Goal: Information Seeking & Learning: Learn about a topic

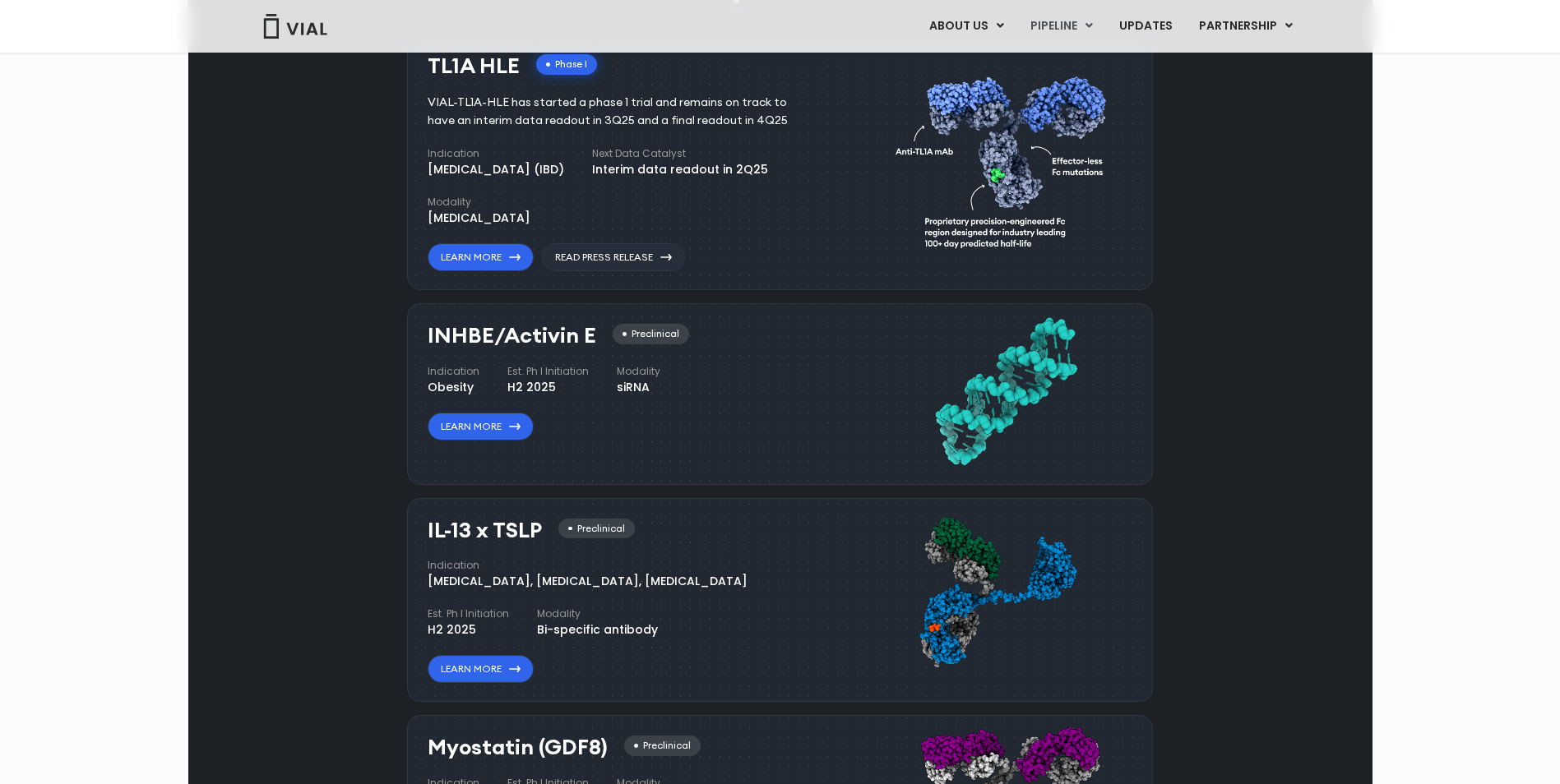
scroll to position [1150, 0]
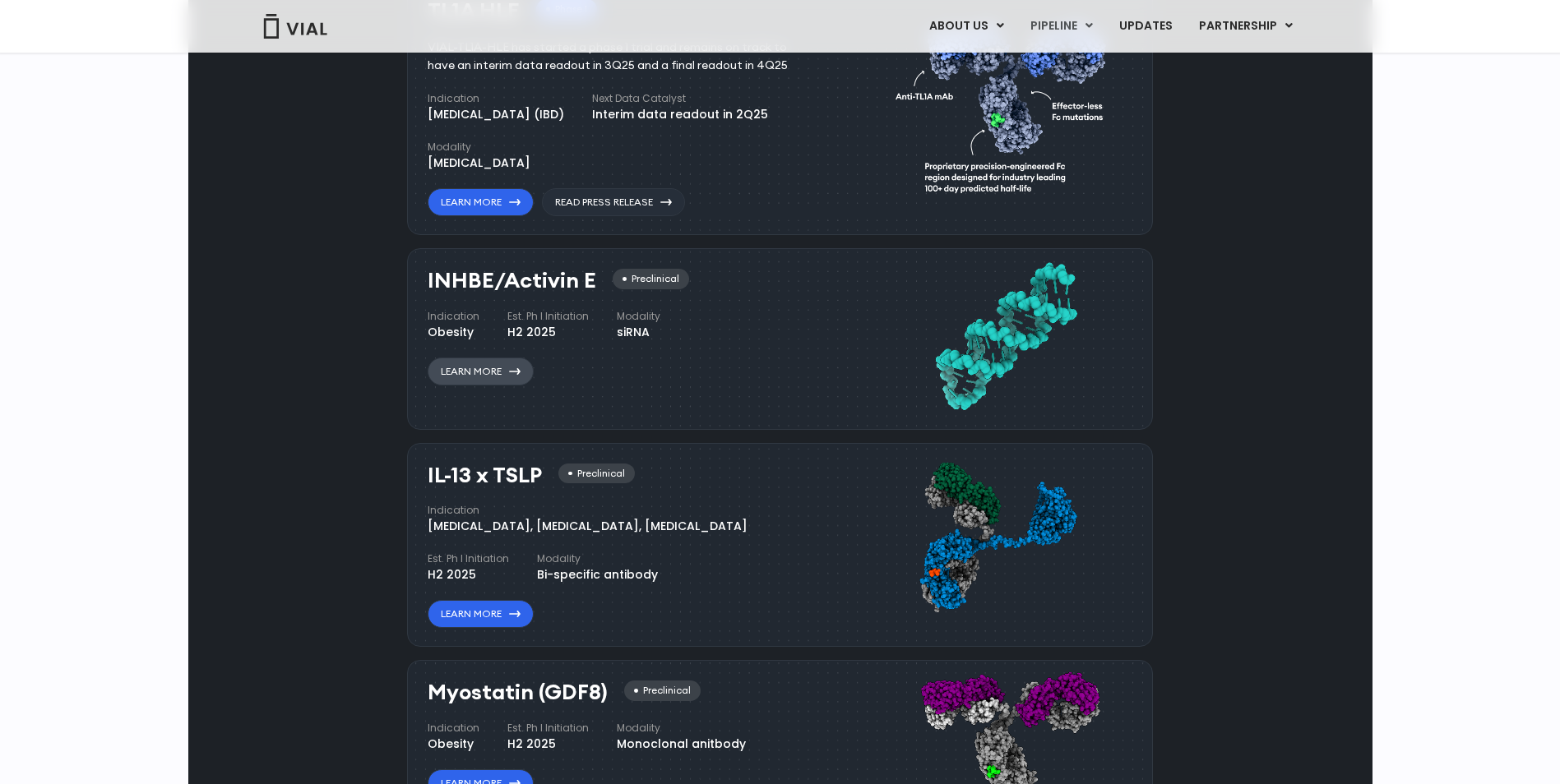
click at [487, 361] on link "Learn More" at bounding box center [480, 371] width 106 height 28
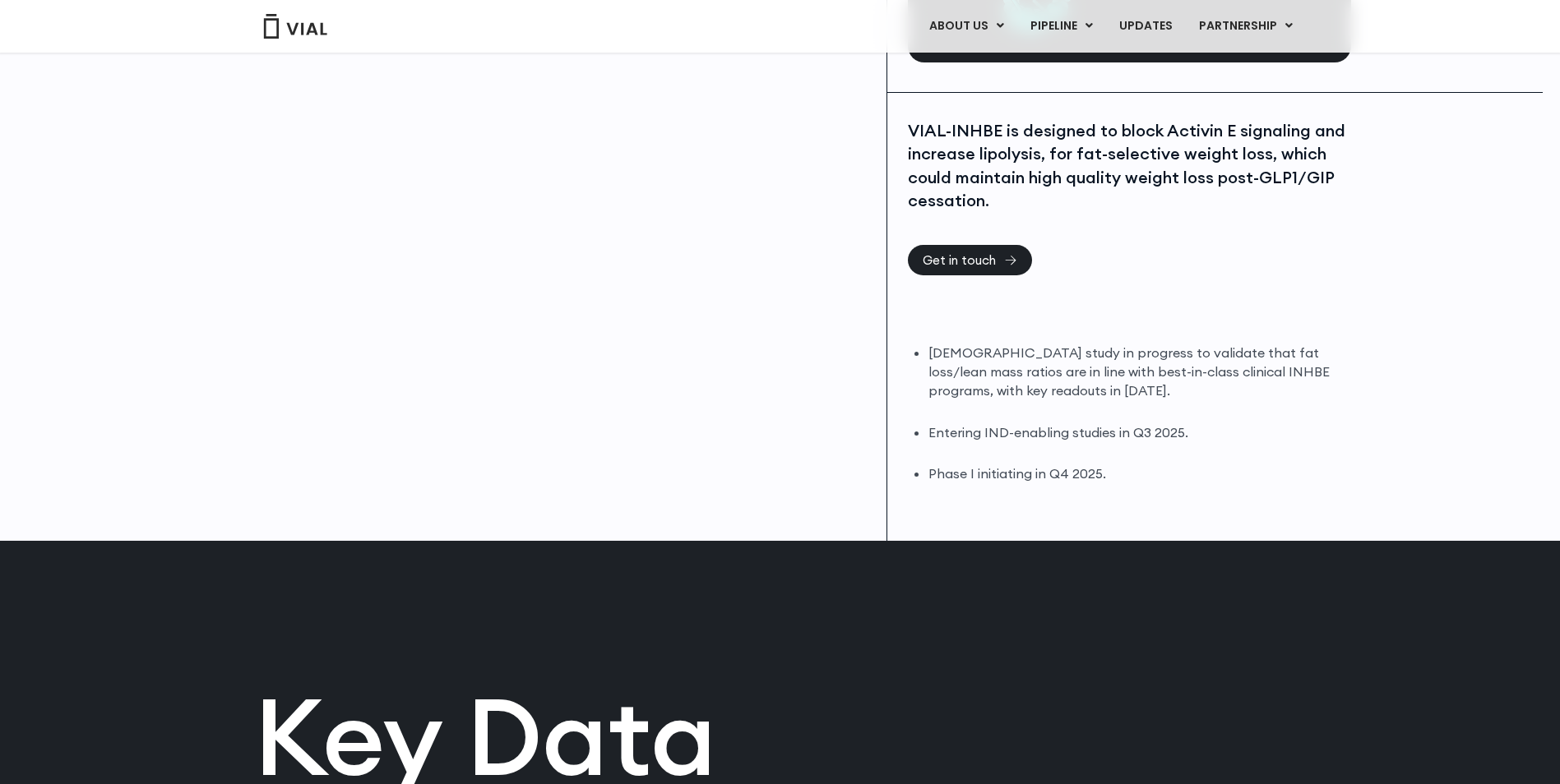
scroll to position [328, 0]
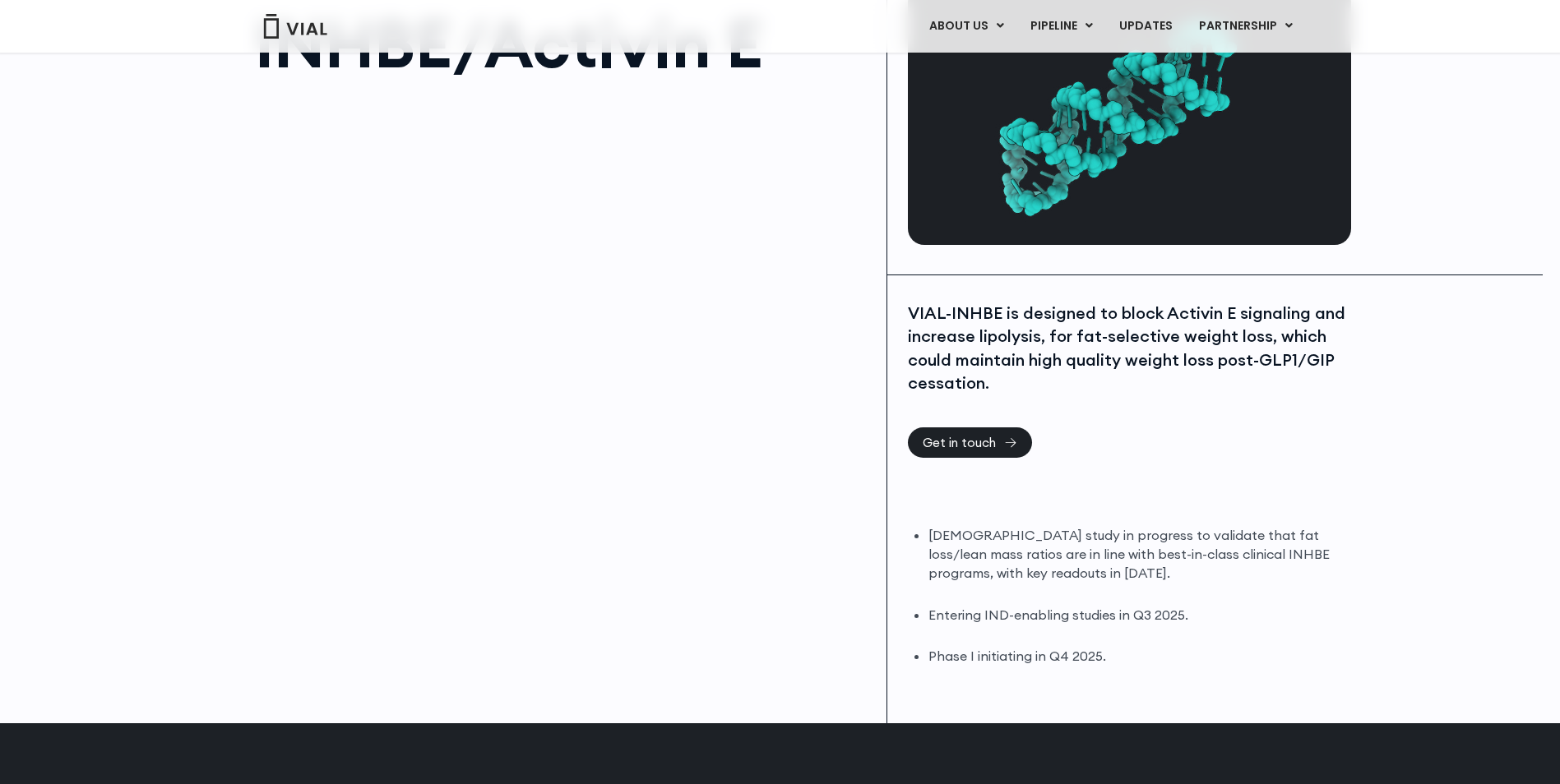
scroll to position [165, 0]
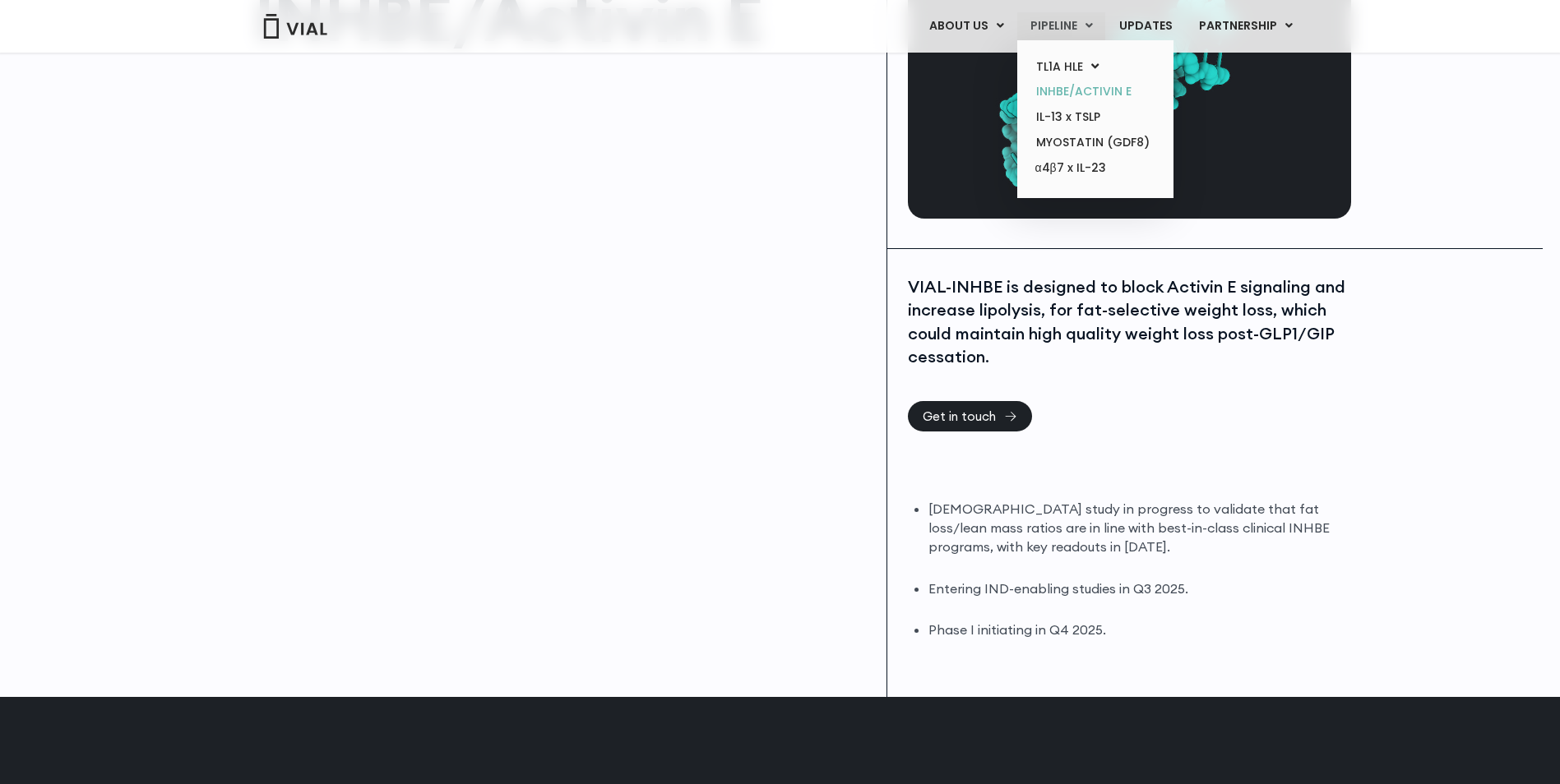
click at [1072, 88] on link "INHBE/ACTIVIN E" at bounding box center [1095, 92] width 144 height 25
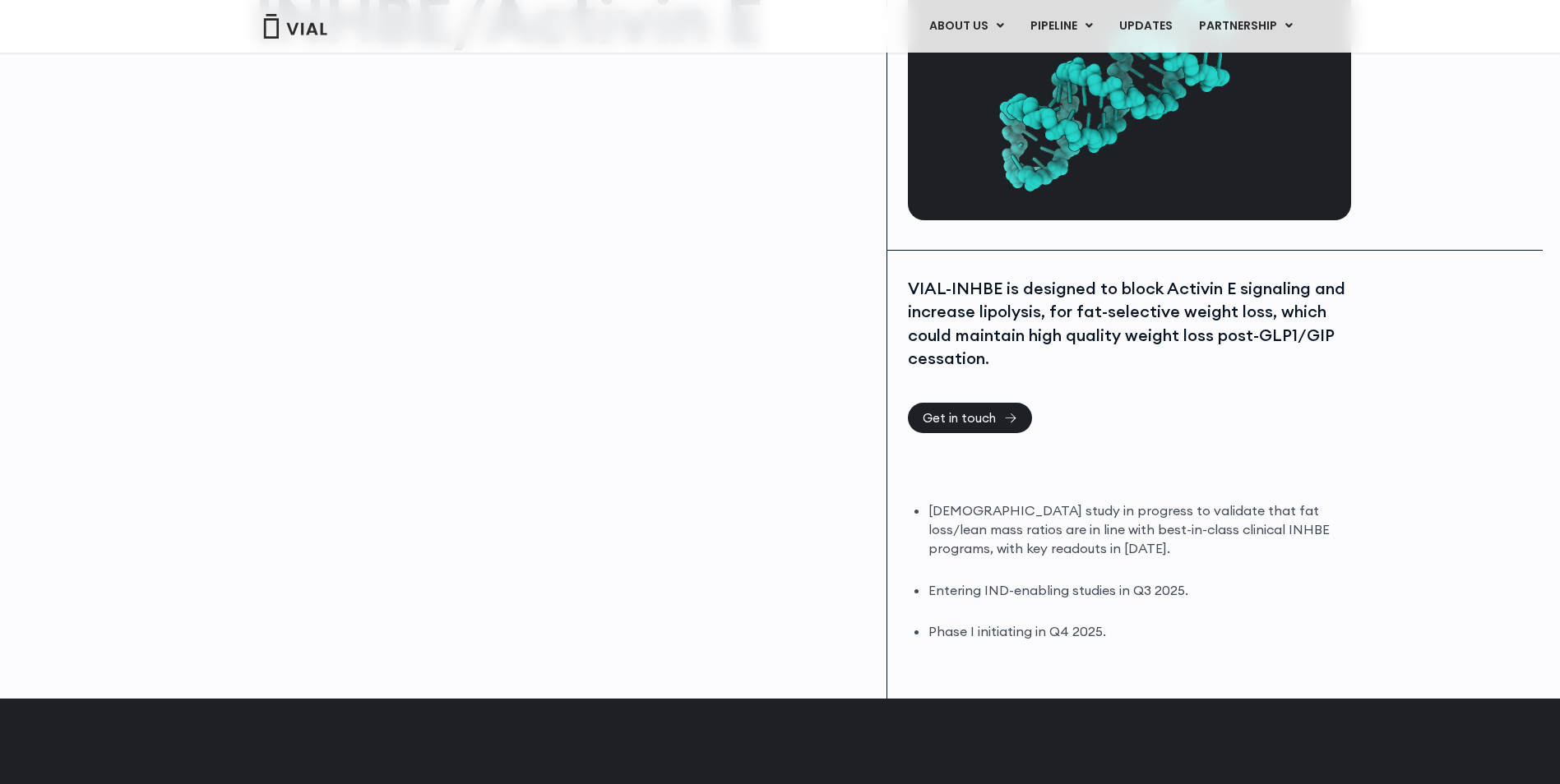
scroll to position [165, 0]
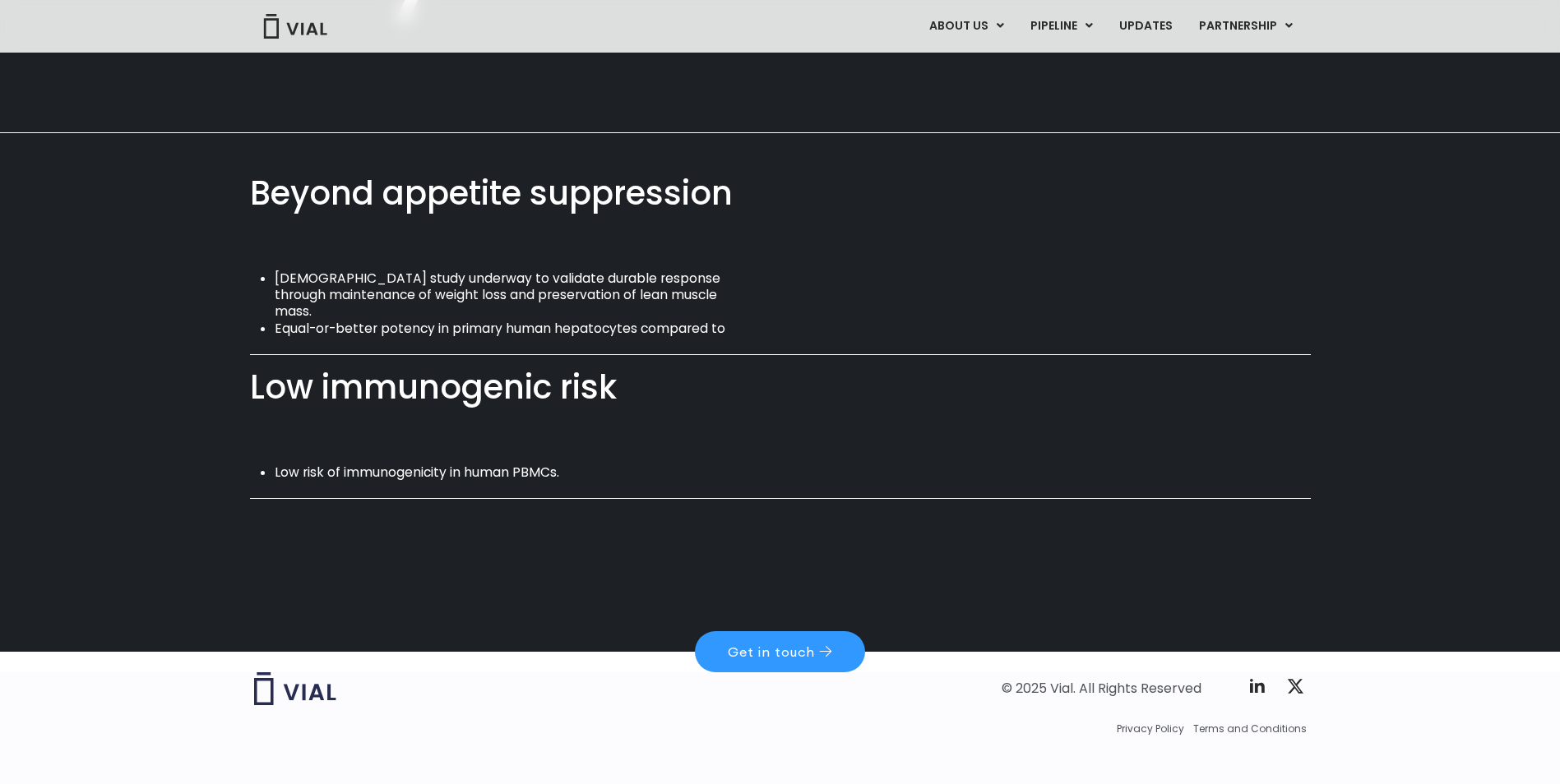
scroll to position [1049, 0]
